Goal: Information Seeking & Learning: Learn about a topic

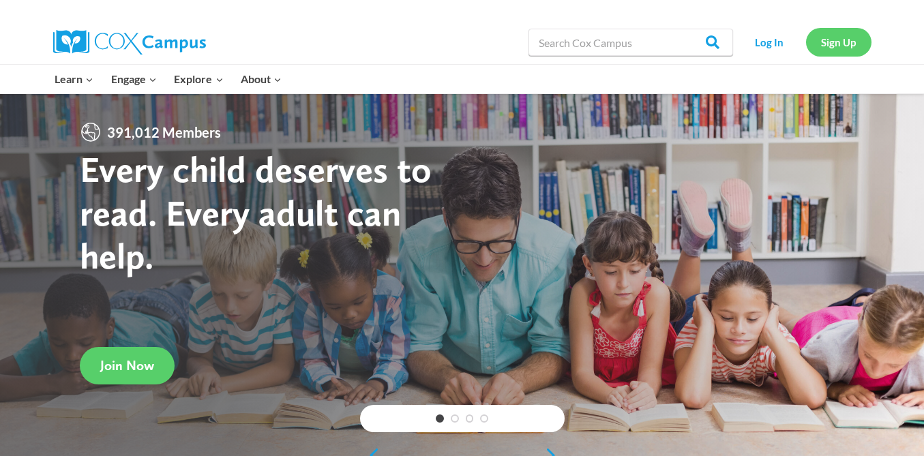
click at [846, 44] on link "Sign Up" at bounding box center [838, 42] width 65 height 28
click at [773, 46] on link "Log In" at bounding box center [769, 42] width 59 height 28
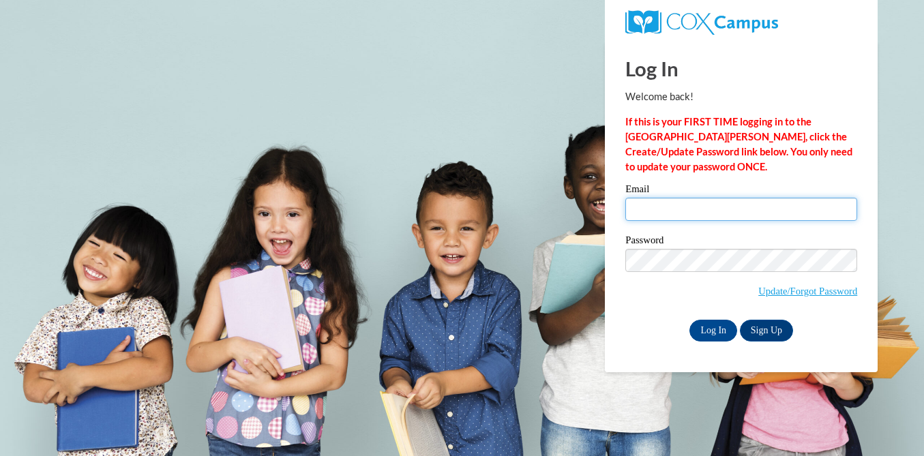
click at [685, 207] on input "Email" at bounding box center [741, 209] width 232 height 23
type input "weeksc@ripon.k12.wi.us"
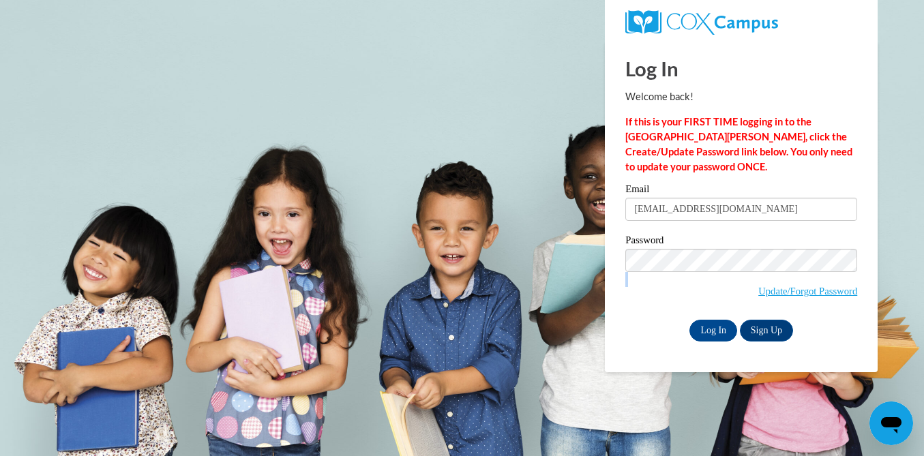
click at [735, 297] on span "Update/Forgot Password" at bounding box center [741, 277] width 232 height 57
click at [712, 326] on input "Log In" at bounding box center [713, 331] width 48 height 22
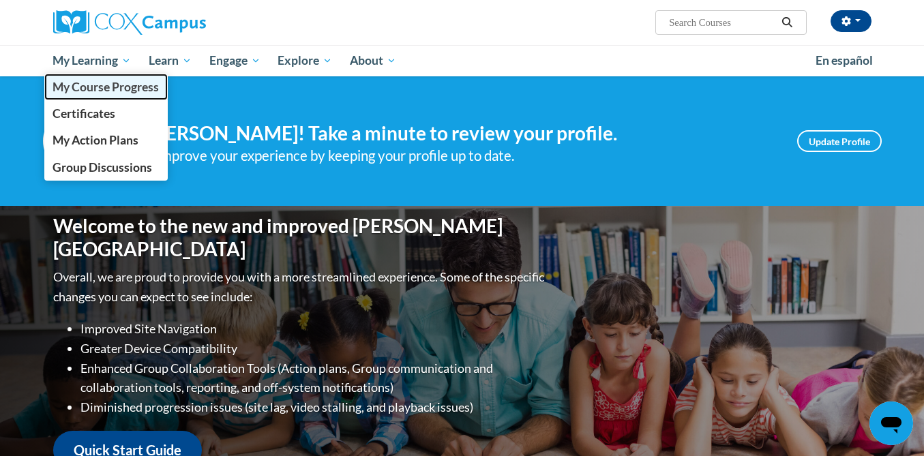
click at [107, 86] on span "My Course Progress" at bounding box center [106, 87] width 106 height 14
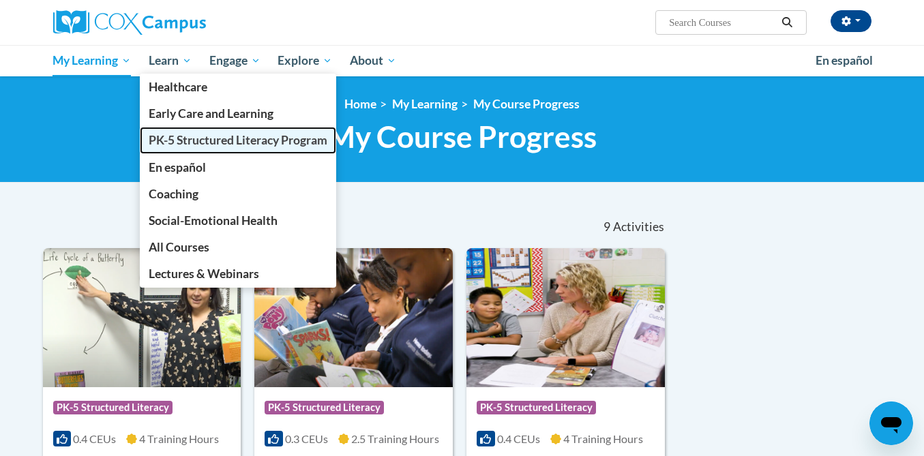
click at [175, 138] on span "PK-5 Structured Literacy Program" at bounding box center [238, 140] width 179 height 14
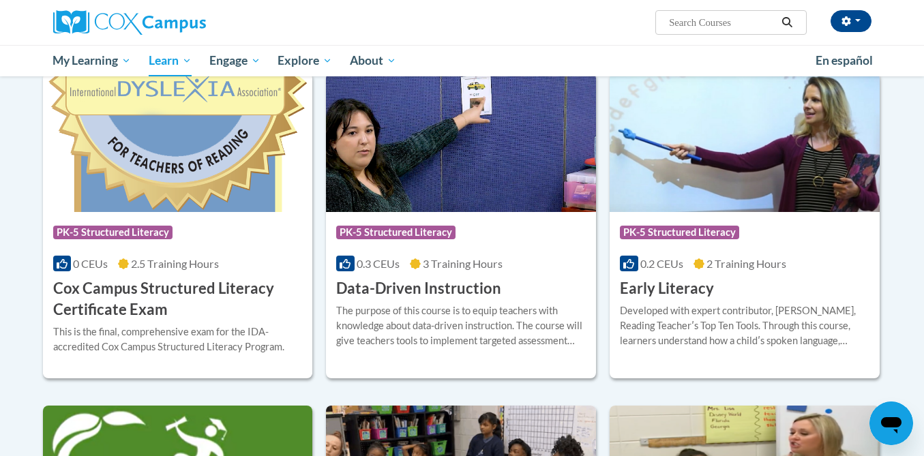
scroll to position [448, 0]
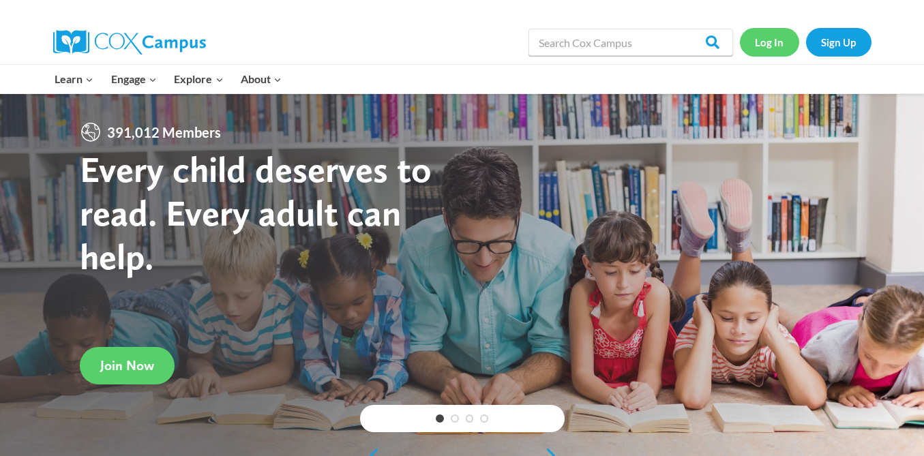
click at [780, 44] on link "Log In" at bounding box center [769, 42] width 59 height 28
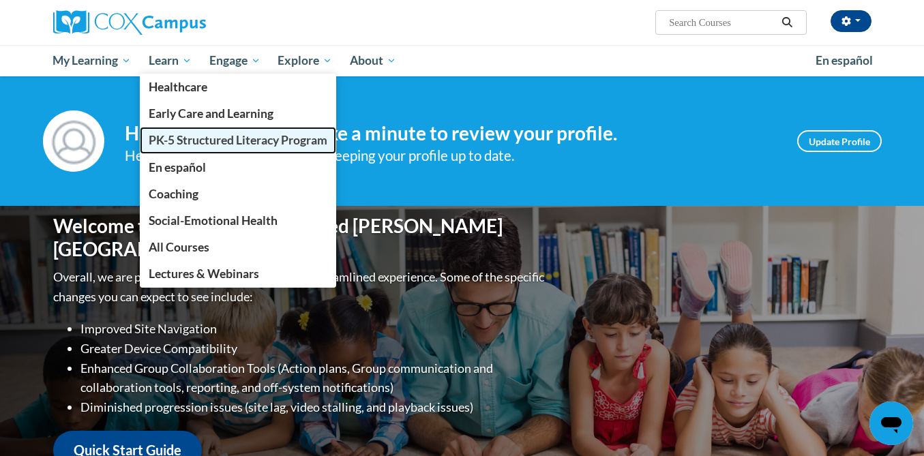
click at [188, 144] on span "PK-5 Structured Literacy Program" at bounding box center [238, 140] width 179 height 14
